Goal: Find specific page/section: Find specific page/section

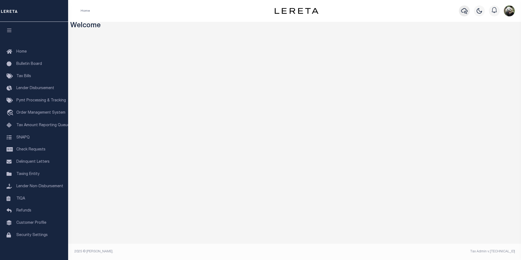
click at [467, 13] on icon "button" at bounding box center [464, 11] width 7 height 7
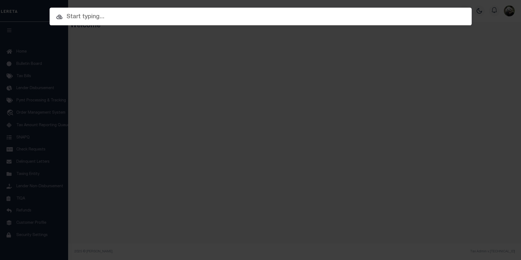
click at [63, 60] on div "Include Loans TBM Customers Borrowers Payments (Lender Non-Disb) Payments (Lend…" at bounding box center [260, 130] width 521 height 260
click at [41, 92] on div "Include Loans TBM Customers Borrowers Payments (Lender Non-Disb) Payments (Lend…" at bounding box center [260, 130] width 521 height 260
click at [462, 13] on input "text" at bounding box center [261, 17] width 422 height 10
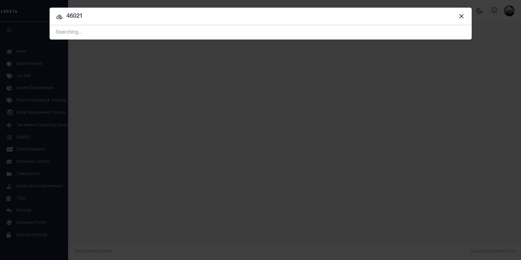
type input "46021"
click at [463, 17] on button "Close" at bounding box center [461, 16] width 7 height 7
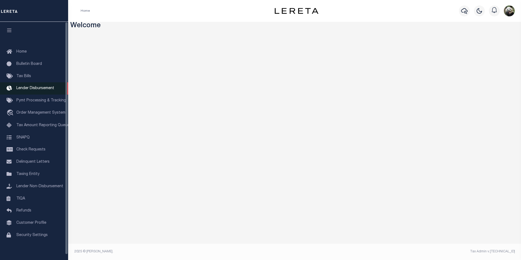
drag, startPoint x: 42, startPoint y: 90, endPoint x: 54, endPoint y: 87, distance: 12.6
click at [42, 90] on span "Lender Disbursement" at bounding box center [35, 88] width 38 height 4
click at [44, 90] on span "Lender Disbursement" at bounding box center [35, 88] width 38 height 4
